Goal: Task Accomplishment & Management: Manage account settings

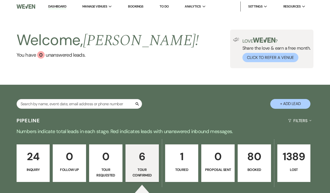
select select "4"
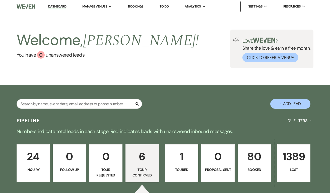
select select "4"
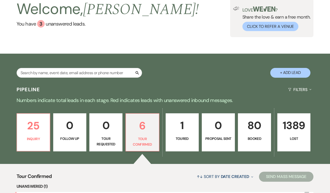
scroll to position [30, 0]
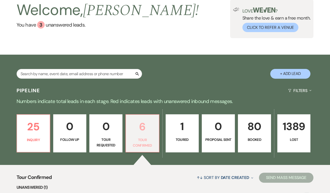
click at [142, 134] on p "6" at bounding box center [142, 127] width 27 height 17
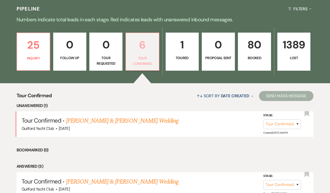
scroll to position [113, 0]
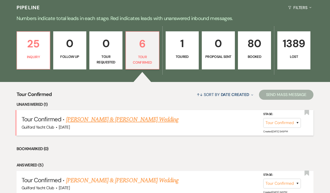
click at [121, 121] on link "[PERSON_NAME] & [PERSON_NAME] Wedding" at bounding box center [122, 119] width 112 height 9
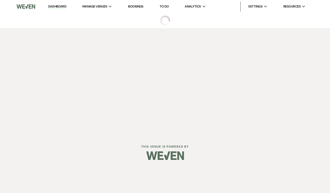
select select "4"
select select "5"
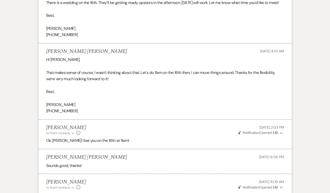
scroll to position [888, 0]
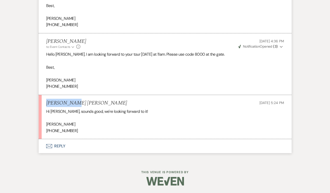
drag, startPoint x: 79, startPoint y: 103, endPoint x: 47, endPoint y: 103, distance: 31.6
click at [47, 103] on div "Kendra Lena Aug 15, 2025, 5:24 PM" at bounding box center [165, 103] width 238 height 6
copy h5 "Kendra Lena"
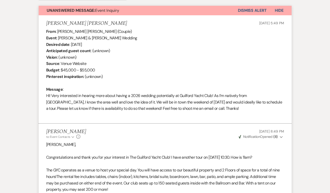
scroll to position [0, 0]
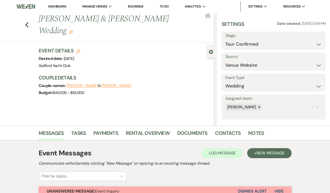
click at [73, 30] on icon "Edit" at bounding box center [71, 32] width 4 height 4
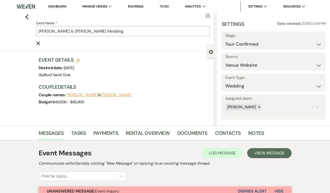
drag, startPoint x: 58, startPoint y: 32, endPoint x: 29, endPoint y: 32, distance: 29.1
click at [29, 32] on div "Previous Event Name: * Paul Costa & Paul Costa's Wedding Cancel Edit Bookmark" at bounding box center [105, 32] width 217 height 38
paste input "Kendra Len"
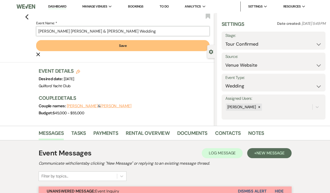
type input "Kendra Lena & Paul Costa's Wedding"
click at [86, 43] on button "Save" at bounding box center [123, 45] width 174 height 11
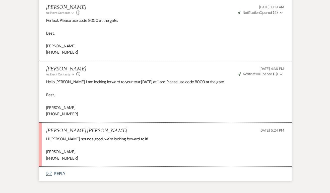
scroll to position [888, 0]
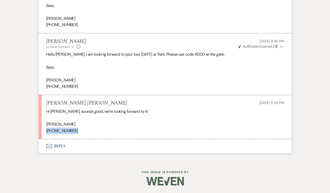
drag, startPoint x: 79, startPoint y: 132, endPoint x: 43, endPoint y: 133, distance: 36.2
click at [43, 133] on li "Kendra Lena Aug 15, 2025, 5:24 PM Hi Alison, sounds good, we're looking forward…" at bounding box center [165, 117] width 253 height 44
copy p "(203) 915-6594"
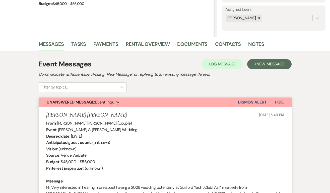
scroll to position [0, 0]
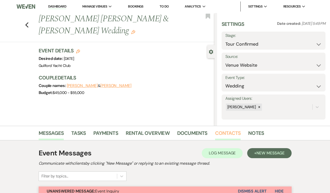
click at [221, 133] on link "Contacts" at bounding box center [228, 134] width 26 height 11
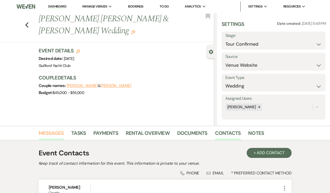
click at [58, 133] on link "Messages" at bounding box center [51, 134] width 25 height 11
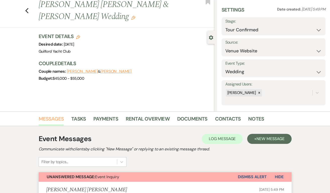
scroll to position [17, 0]
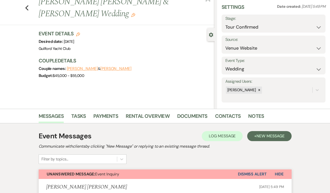
click at [247, 176] on button "Dismiss Alert" at bounding box center [252, 175] width 29 height 10
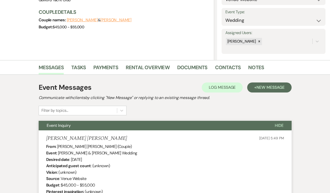
scroll to position [0, 0]
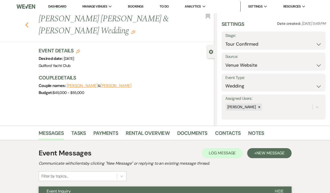
click at [25, 22] on icon "Previous" at bounding box center [27, 25] width 4 height 6
select select "4"
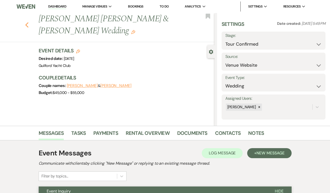
select select "4"
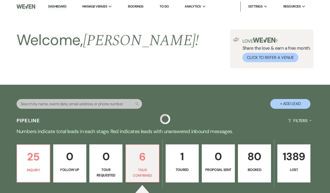
scroll to position [113, 0]
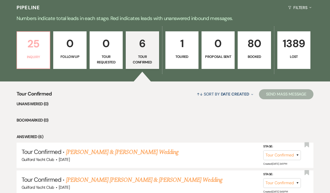
click at [35, 49] on p "25" at bounding box center [33, 43] width 27 height 17
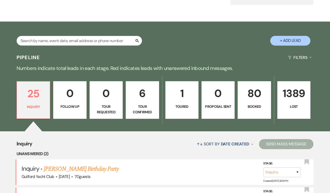
scroll to position [113, 0]
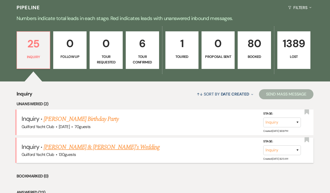
click at [89, 148] on link "Alivia Mancini & Fiance's Wedding" at bounding box center [102, 147] width 116 height 9
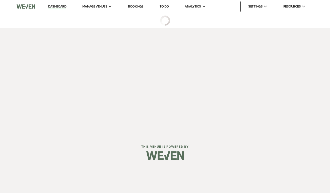
select select "5"
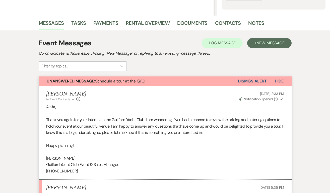
scroll to position [82, 0]
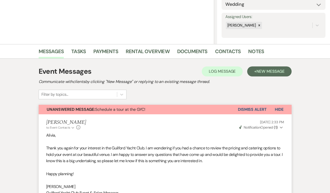
click at [247, 106] on button "Dismiss Alert" at bounding box center [252, 110] width 29 height 10
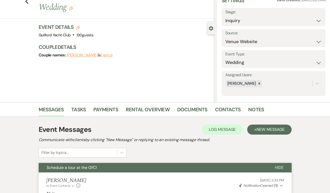
scroll to position [0, 0]
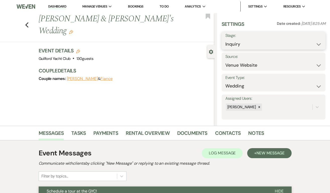
click at [241, 40] on select "Inquiry Follow Up Tour Requested Tour Confirmed Toured Proposal Sent Booked Lost" at bounding box center [273, 44] width 96 height 10
select select "2"
click at [311, 41] on button "Save" at bounding box center [315, 41] width 22 height 10
click at [27, 22] on icon "Previous" at bounding box center [27, 25] width 4 height 6
select select "2"
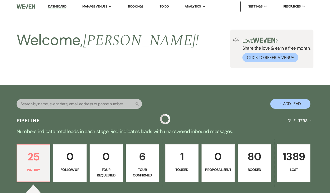
scroll to position [113, 0]
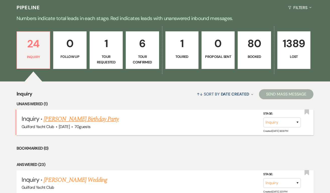
click at [65, 116] on link "Kate Vitagliano's Birthday Party" at bounding box center [81, 119] width 75 height 9
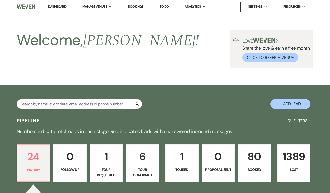
select select "5"
select select "4"
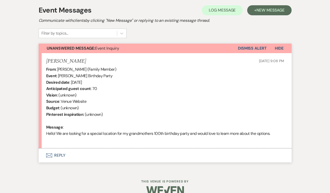
scroll to position [152, 0]
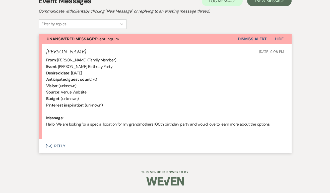
click at [59, 146] on button "Envelope Reply" at bounding box center [165, 146] width 253 height 14
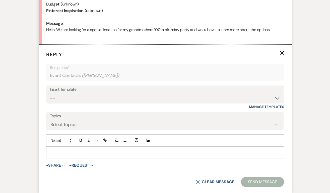
scroll to position [247, 0]
click at [58, 150] on p at bounding box center [165, 153] width 230 height 6
click at [56, 95] on select "-- Weven Planning Portal Introduction (Booked Events) Initial Inquiry Response …" at bounding box center [165, 98] width 230 height 10
select select "2140"
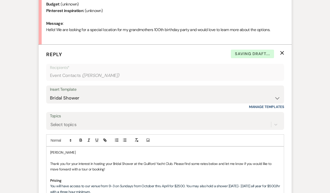
click at [73, 151] on p "Kate" at bounding box center [165, 153] width 230 height 6
click at [51, 163] on p "Thank you for your interest in hosting your Bridal Shower at the Guilford Yacht…" at bounding box center [165, 166] width 230 height 11
